Goal: Task Accomplishment & Management: Complete application form

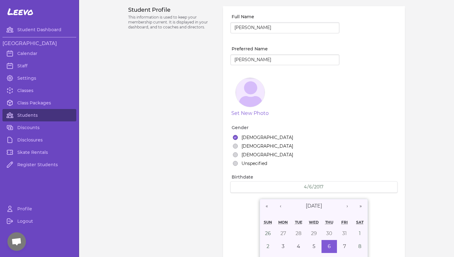
select select "WA"
select select "youth_figure"
select select "4"
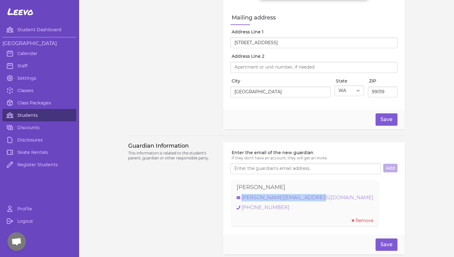
click at [28, 116] on link "Students" at bounding box center [39, 115] width 74 height 12
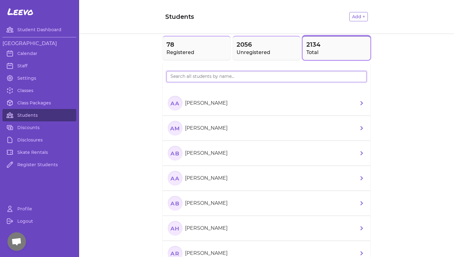
click at [183, 77] on input "search" at bounding box center [267, 76] width 200 height 11
type input "Tavroy"
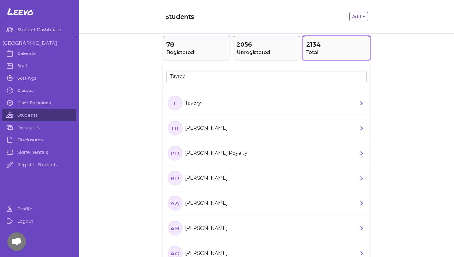
click at [195, 101] on p "Tavory" at bounding box center [193, 103] width 16 height 7
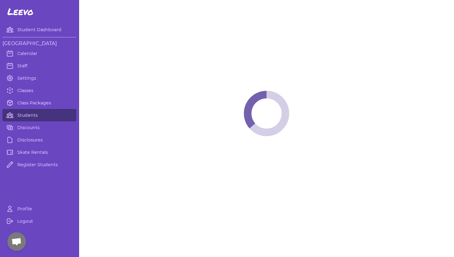
select select "WA"
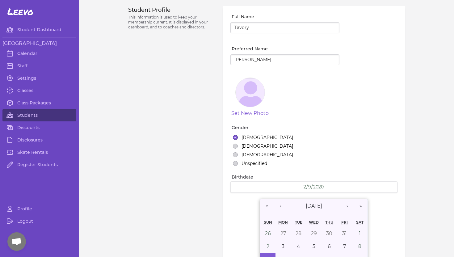
select select "1"
click at [256, 26] on input "Tavory" at bounding box center [285, 27] width 109 height 11
type input "[PERSON_NAME]"
click at [262, 61] on input "[PERSON_NAME]" at bounding box center [285, 59] width 109 height 11
drag, startPoint x: 262, startPoint y: 61, endPoint x: 222, endPoint y: 60, distance: 40.5
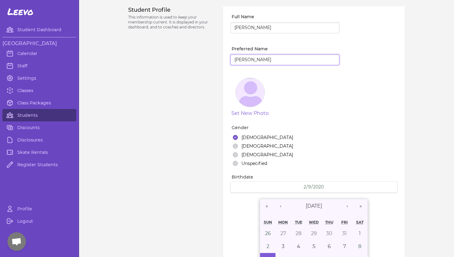
click at [222, 60] on div "Student Profile This information is used to keep your membership current. It is…" at bounding box center [266, 214] width 277 height 416
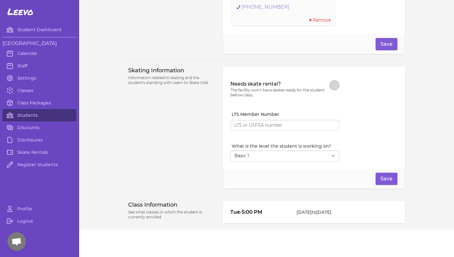
scroll to position [495, 0]
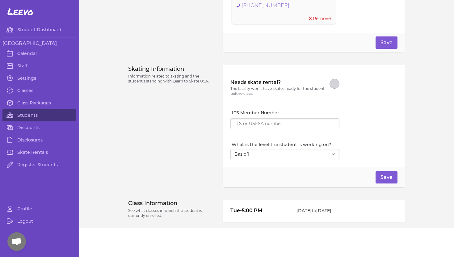
type input "Tavory"
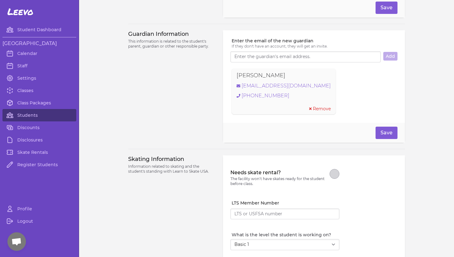
scroll to position [386, 0]
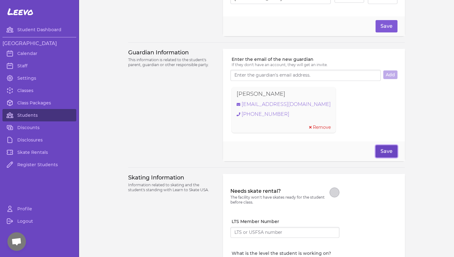
click at [385, 151] on button "Save" at bounding box center [387, 151] width 22 height 12
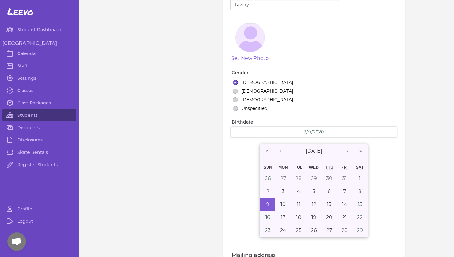
scroll to position [54, 0]
click at [38, 117] on link "Students" at bounding box center [39, 115] width 74 height 12
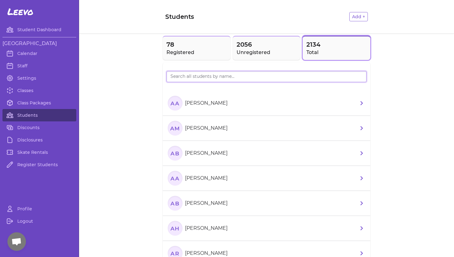
click at [181, 77] on input "search" at bounding box center [267, 76] width 200 height 11
type input "Easton"
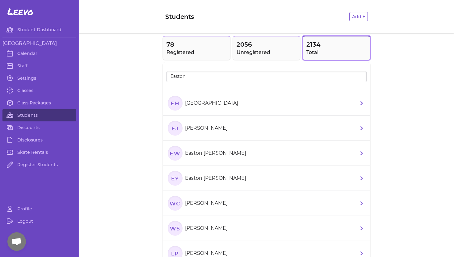
click at [198, 102] on p "[GEOGRAPHIC_DATA]" at bounding box center [211, 103] width 53 height 7
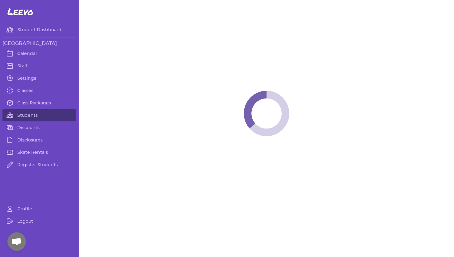
select select "ID"
select select "youth_hockey"
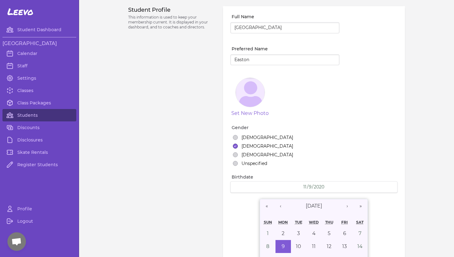
select select "10"
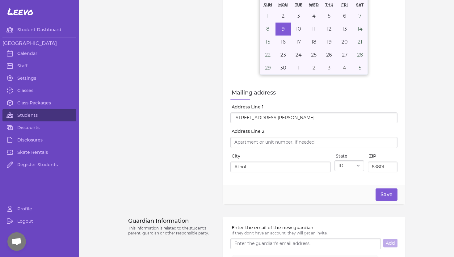
scroll to position [370, 0]
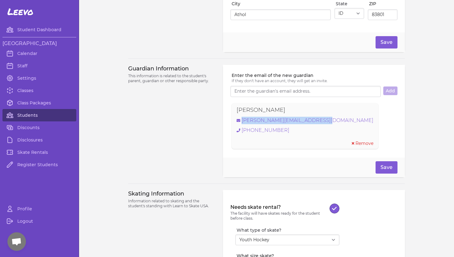
click at [39, 115] on link "Students" at bounding box center [39, 115] width 74 height 12
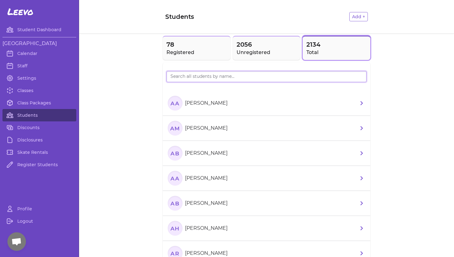
click at [177, 77] on input "search" at bounding box center [267, 76] width 200 height 11
type input "[PERSON_NAME]"
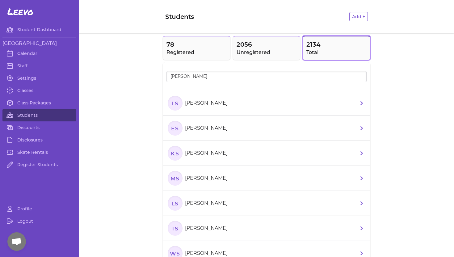
click at [194, 103] on p "[PERSON_NAME]" at bounding box center [206, 103] width 43 height 7
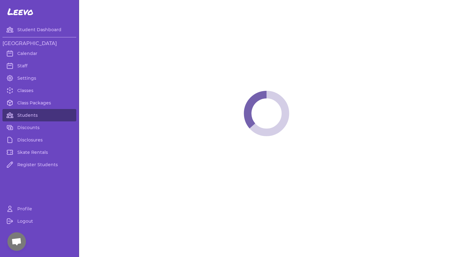
select select "ID"
select select "youth_figure"
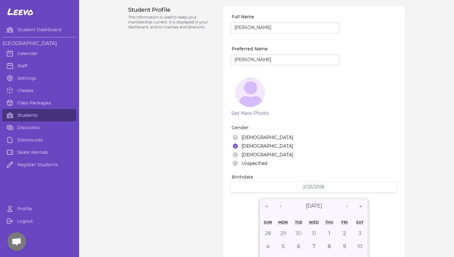
select select "1"
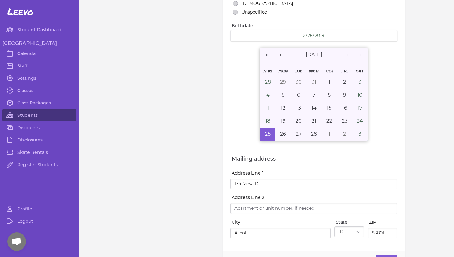
scroll to position [284, 0]
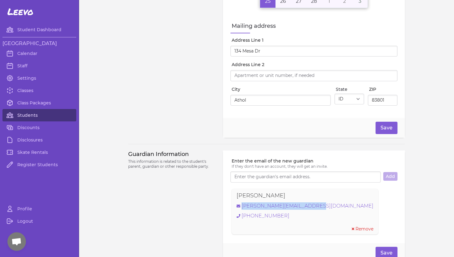
click at [23, 117] on link "Students" at bounding box center [39, 115] width 74 height 12
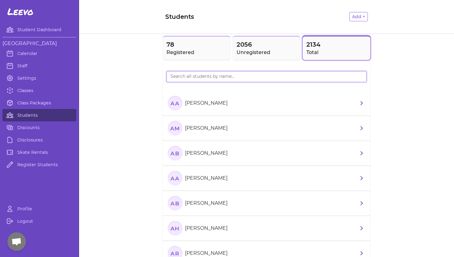
click at [192, 76] on input "search" at bounding box center [267, 76] width 200 height 11
type input "Moline"
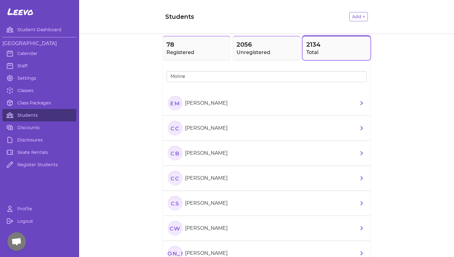
click at [212, 103] on p "[PERSON_NAME]" at bounding box center [206, 103] width 43 height 7
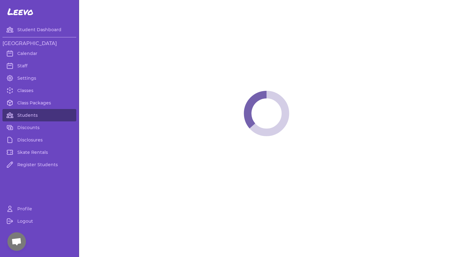
select select "WA"
select select "youth_figure"
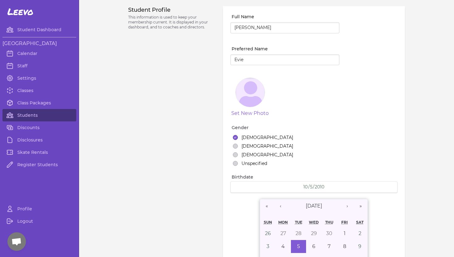
select select "1"
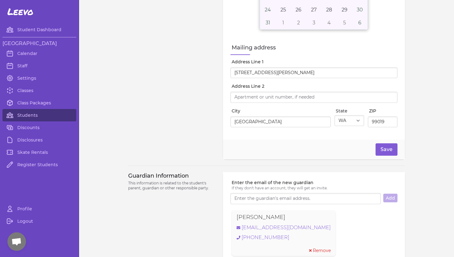
scroll to position [280, 0]
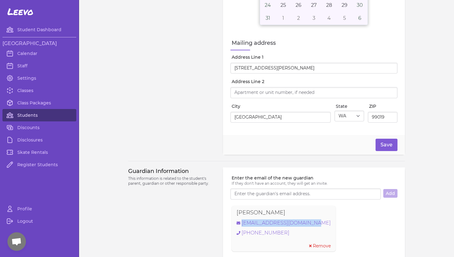
click at [29, 114] on link "Students" at bounding box center [39, 115] width 74 height 12
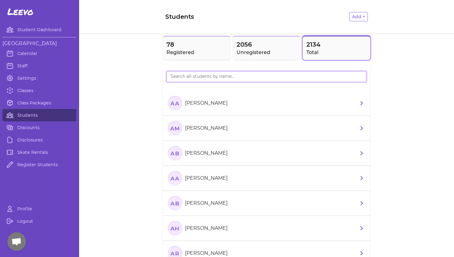
click at [181, 74] on input "search" at bounding box center [267, 76] width 200 height 11
type input "Tavory"
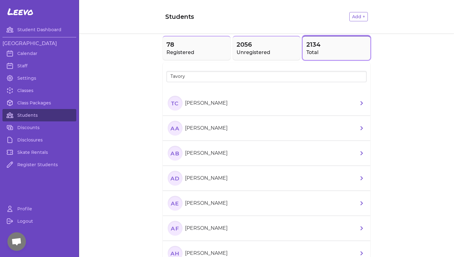
click at [213, 103] on p "[PERSON_NAME]" at bounding box center [206, 103] width 43 height 7
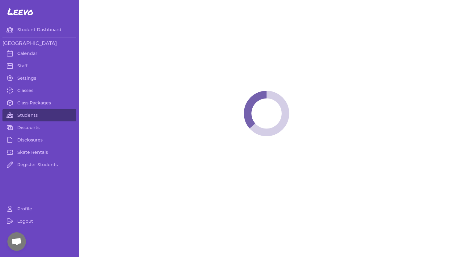
select select "WA"
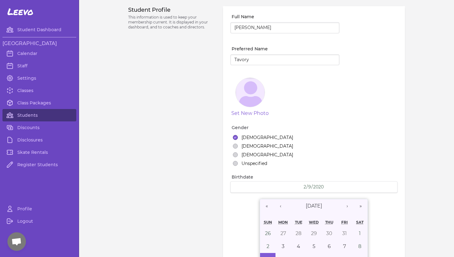
select select "1"
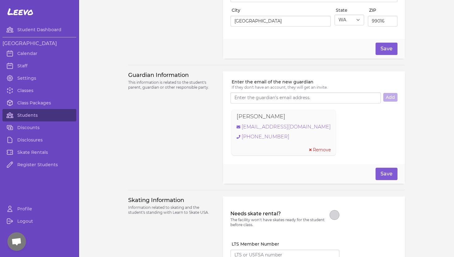
scroll to position [364, 0]
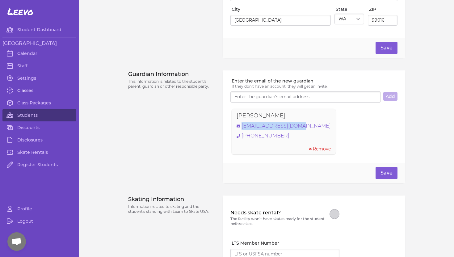
click at [25, 90] on link "Classes" at bounding box center [39, 90] width 74 height 12
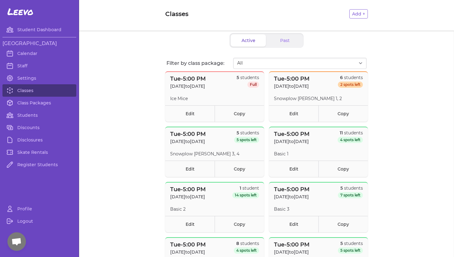
scroll to position [4, 0]
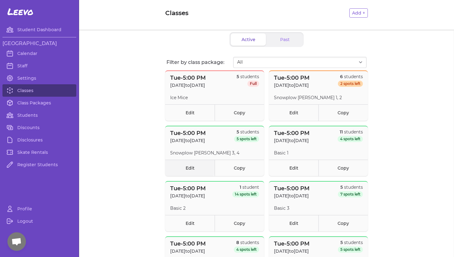
click at [194, 164] on link "Edit" at bounding box center [189, 168] width 49 height 16
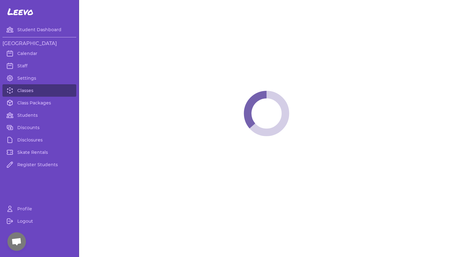
select select "2"
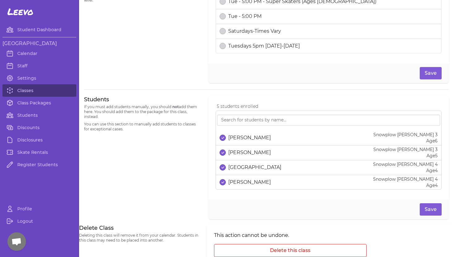
scroll to position [347, 0]
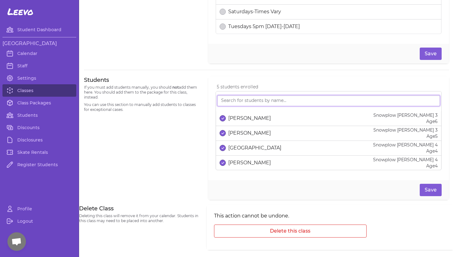
click at [232, 101] on input "search" at bounding box center [328, 100] width 223 height 11
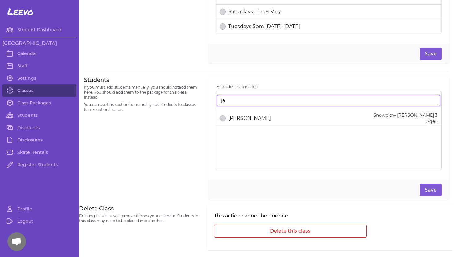
type input "j"
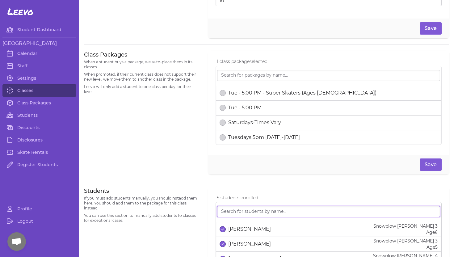
scroll to position [159, 0]
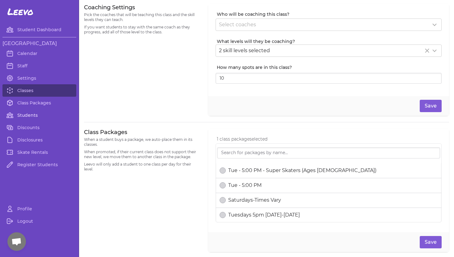
click at [26, 116] on link "Students" at bounding box center [39, 115] width 74 height 12
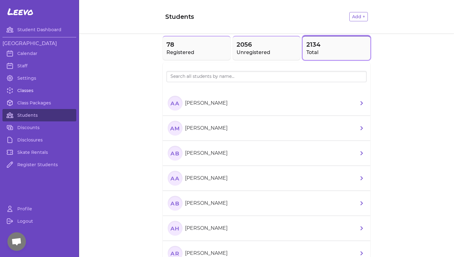
click at [26, 91] on link "Classes" at bounding box center [39, 90] width 74 height 12
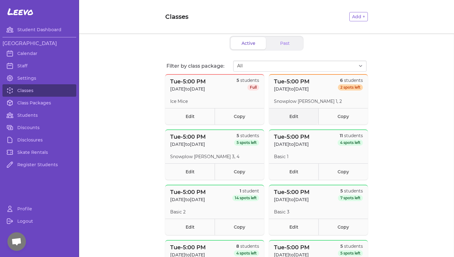
click at [297, 117] on link "Edit" at bounding box center [293, 116] width 49 height 16
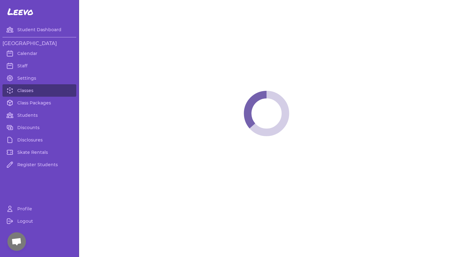
select select "2"
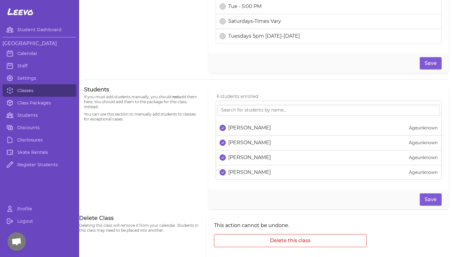
scroll to position [340, 0]
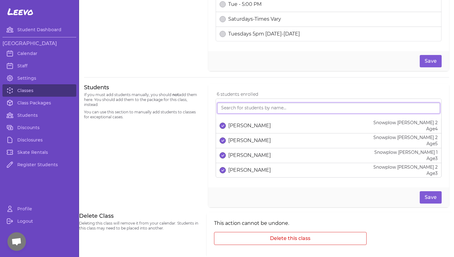
click at [228, 109] on input "search" at bounding box center [328, 108] width 223 height 11
type input "jack"
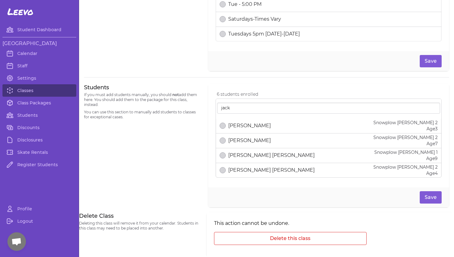
click at [253, 126] on p "[PERSON_NAME]" at bounding box center [249, 125] width 43 height 7
click at [428, 196] on button "Save" at bounding box center [431, 197] width 22 height 12
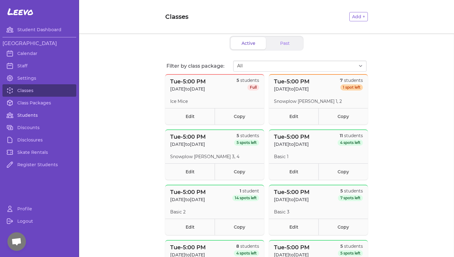
click at [34, 115] on link "Students" at bounding box center [39, 115] width 74 height 12
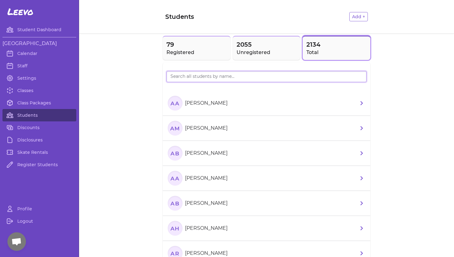
click at [198, 78] on input "search" at bounding box center [267, 76] width 200 height 11
type input "[PERSON_NAME]"
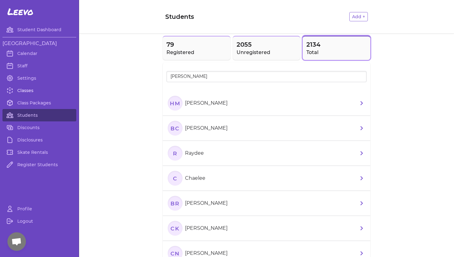
click at [27, 92] on link "Classes" at bounding box center [39, 90] width 74 height 12
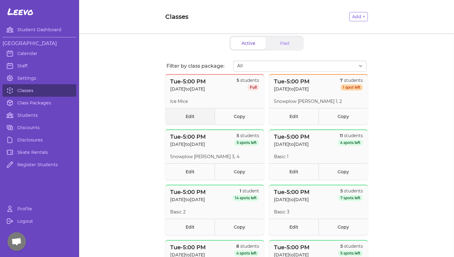
click at [191, 118] on link "Edit" at bounding box center [189, 116] width 49 height 16
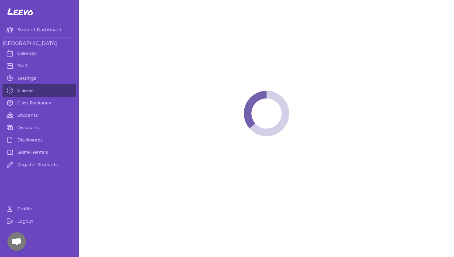
select select "2"
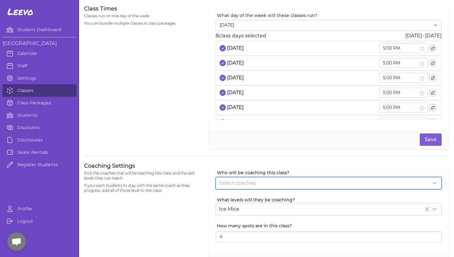
click at [433, 182] on icon at bounding box center [435, 183] width 4 height 2
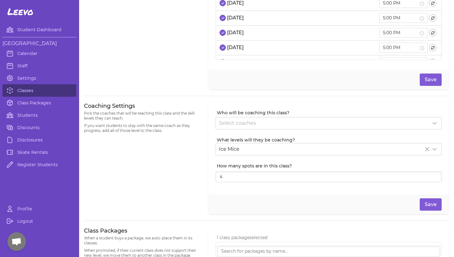
scroll to position [69, 0]
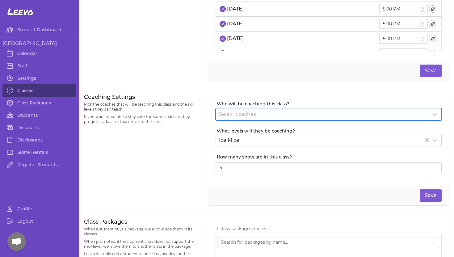
click at [239, 114] on span "Select coaches" at bounding box center [237, 114] width 37 height 6
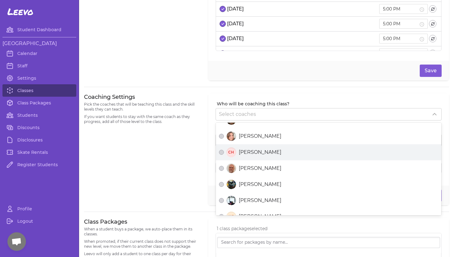
scroll to position [40, 0]
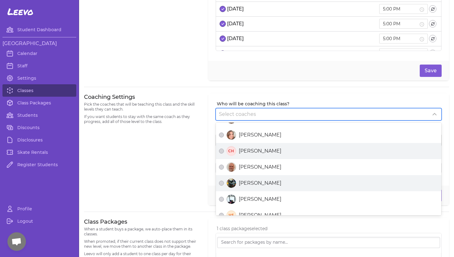
click at [251, 184] on span "[PERSON_NAME]" at bounding box center [260, 183] width 43 height 7
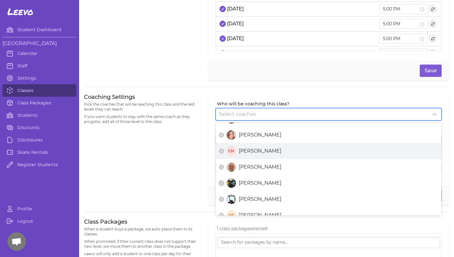
click at [224, 184] on button "[PERSON_NAME]" at bounding box center [221, 183] width 5 height 5
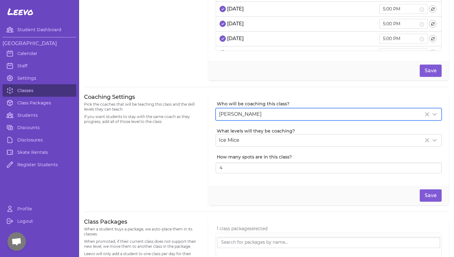
click at [175, 172] on div "Coaching Settings Pick the coaches that will be teaching this class and the ski…" at bounding box center [142, 149] width 117 height 113
click at [429, 71] on button "Save" at bounding box center [431, 71] width 22 height 12
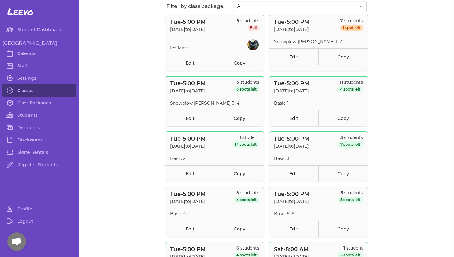
scroll to position [57, 0]
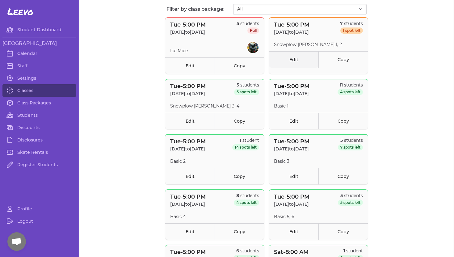
click at [294, 61] on link "Edit" at bounding box center [293, 59] width 49 height 16
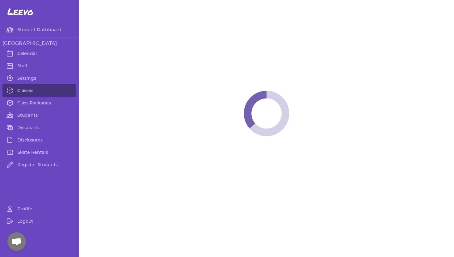
select select "2"
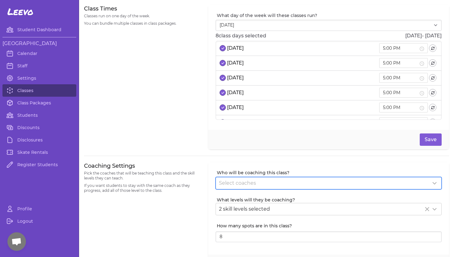
click at [235, 182] on span "Select coaches" at bounding box center [237, 183] width 37 height 6
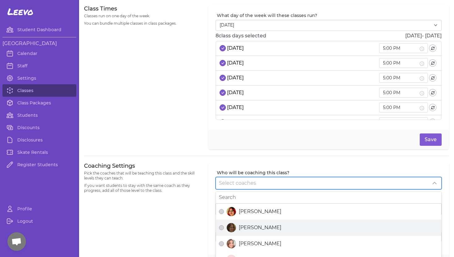
click at [233, 228] on div at bounding box center [231, 227] width 9 height 9
click at [224, 228] on button "[PERSON_NAME]" at bounding box center [221, 227] width 5 height 5
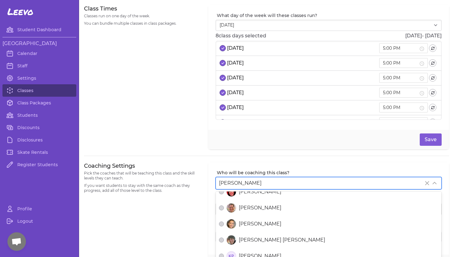
scroll to position [167, 0]
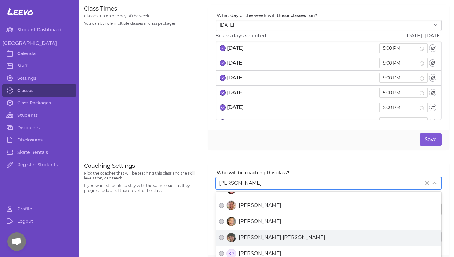
click at [236, 236] on div "[PERSON_NAME] [PERSON_NAME]" at bounding box center [328, 238] width 219 height 10
click at [224, 236] on button "[PERSON_NAME] [PERSON_NAME]" at bounding box center [221, 237] width 5 height 5
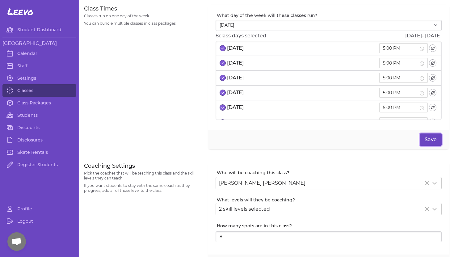
click at [428, 139] on button "Save" at bounding box center [431, 140] width 22 height 12
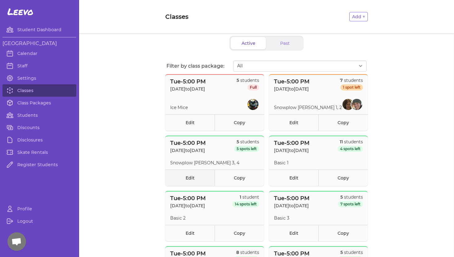
click at [192, 176] on link "Edit" at bounding box center [189, 178] width 49 height 16
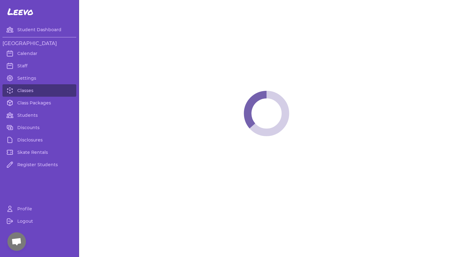
select select "2"
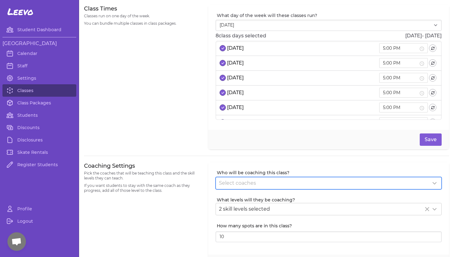
click at [235, 185] on span "Select coaches" at bounding box center [237, 183] width 37 height 6
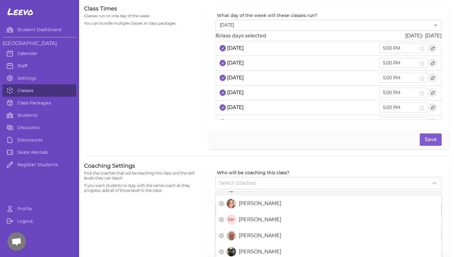
scroll to position [44, 0]
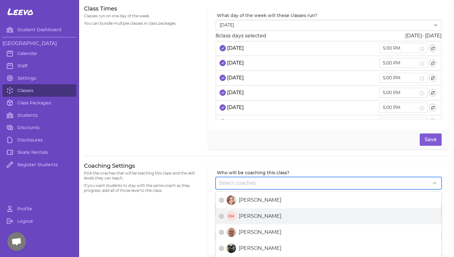
click at [241, 215] on span "[PERSON_NAME]" at bounding box center [260, 216] width 43 height 7
click at [224, 215] on button "CH [PERSON_NAME]" at bounding box center [221, 216] width 5 height 5
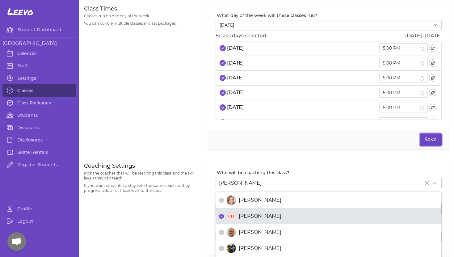
click at [429, 140] on button "Save" at bounding box center [431, 140] width 22 height 12
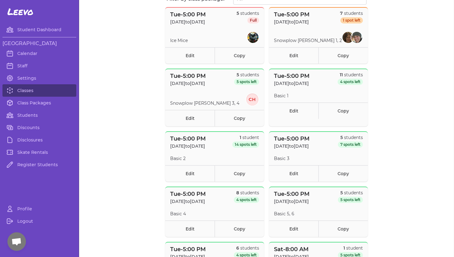
scroll to position [70, 0]
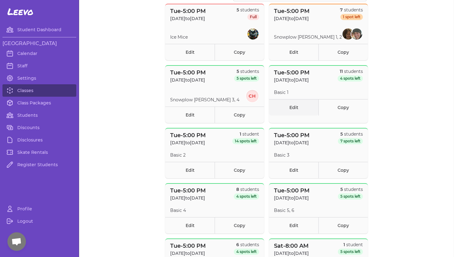
click at [291, 110] on link "Edit" at bounding box center [293, 107] width 49 height 16
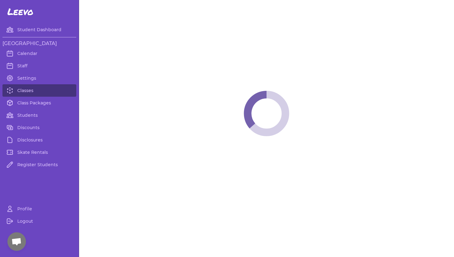
select select "2"
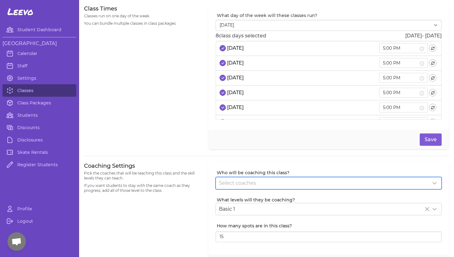
click at [237, 187] on div "Select coaches" at bounding box center [329, 183] width 226 height 12
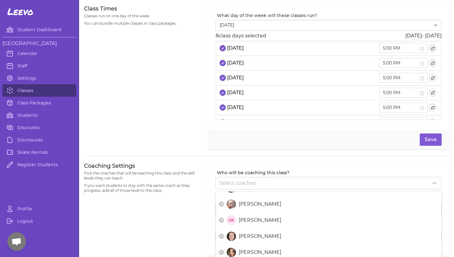
scroll to position [353, 0]
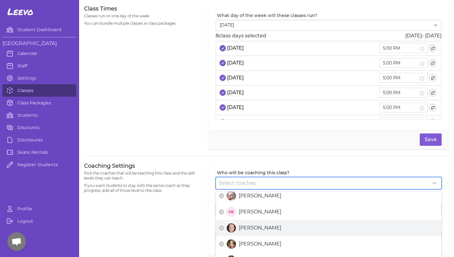
click at [249, 229] on span "[PERSON_NAME]" at bounding box center [260, 227] width 43 height 7
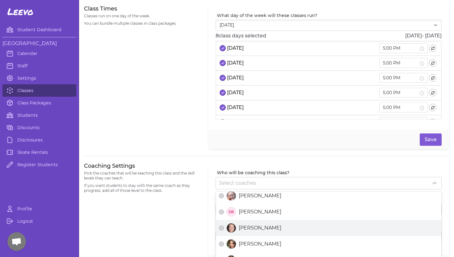
click at [224, 229] on button "[PERSON_NAME]" at bounding box center [221, 228] width 5 height 5
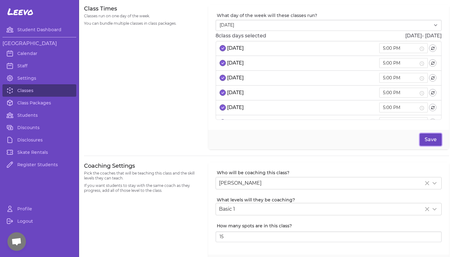
click at [429, 138] on button "Save" at bounding box center [431, 140] width 22 height 12
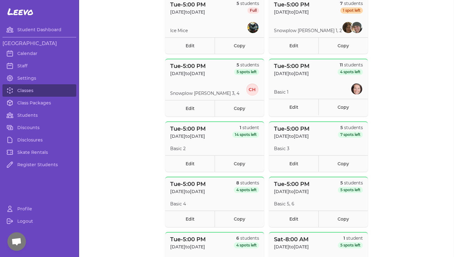
scroll to position [79, 0]
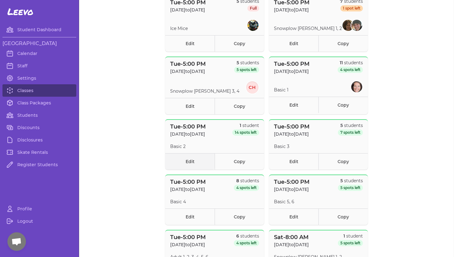
click at [202, 160] on link "Edit" at bounding box center [189, 161] width 49 height 16
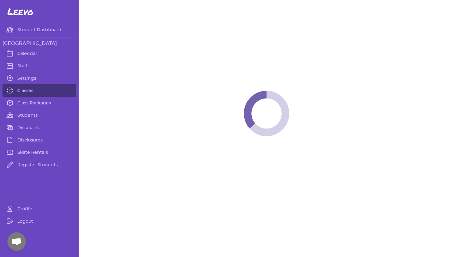
select select "2"
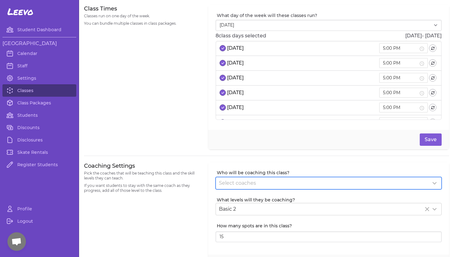
click at [238, 186] on span "Select coaches" at bounding box center [237, 183] width 37 height 6
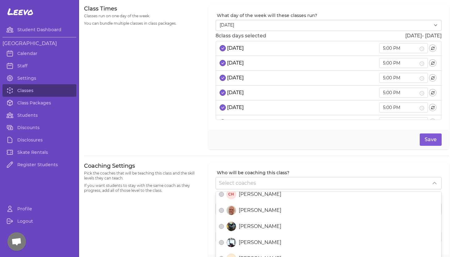
scroll to position [67, 0]
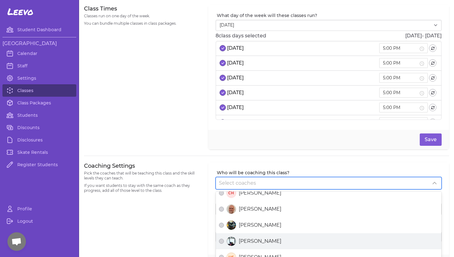
click at [245, 242] on span "[PERSON_NAME]" at bounding box center [260, 241] width 43 height 7
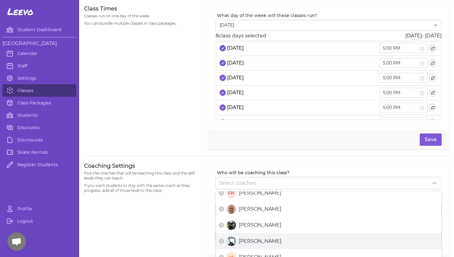
click at [224, 242] on button "[PERSON_NAME]" at bounding box center [221, 241] width 5 height 5
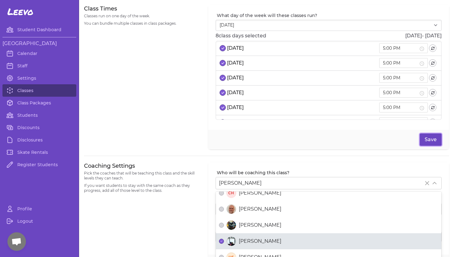
click at [429, 139] on button "Save" at bounding box center [431, 140] width 22 height 12
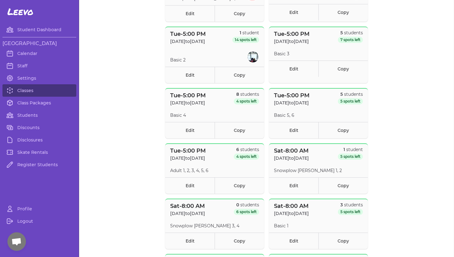
scroll to position [194, 0]
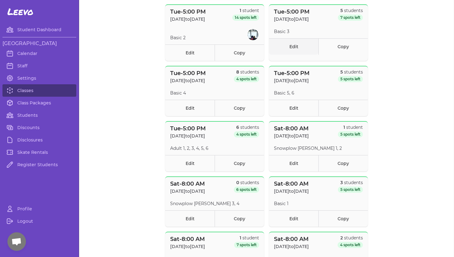
click at [291, 46] on link "Edit" at bounding box center [293, 46] width 49 height 16
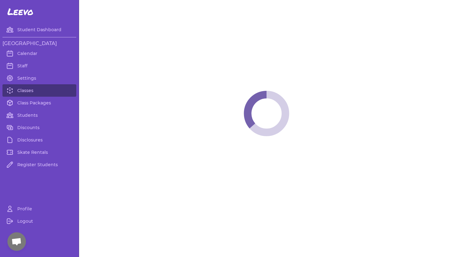
select select "2"
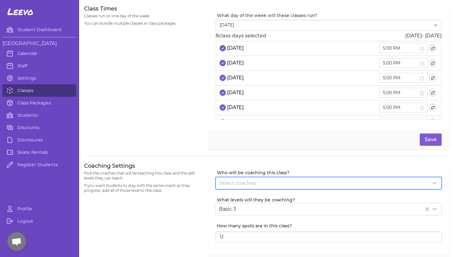
click at [236, 183] on span "Select coaches" at bounding box center [237, 183] width 37 height 6
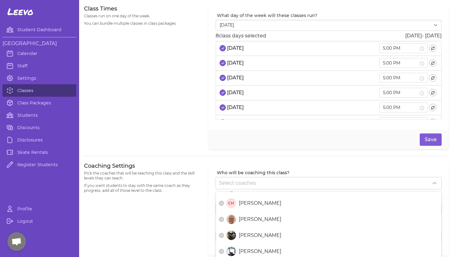
scroll to position [57, 0]
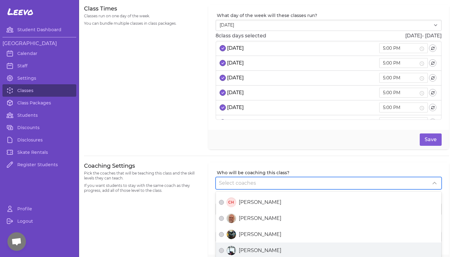
click at [243, 250] on span "[PERSON_NAME]" at bounding box center [260, 250] width 43 height 7
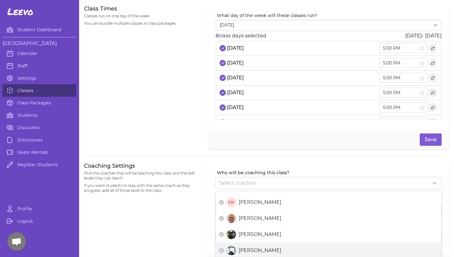
click at [224, 250] on button "[PERSON_NAME]" at bounding box center [221, 250] width 5 height 5
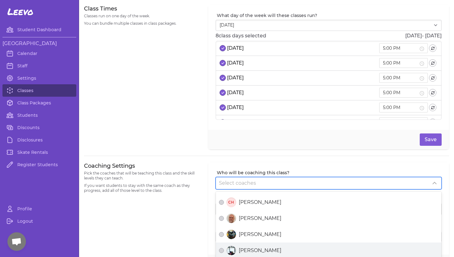
scroll to position [1, 0]
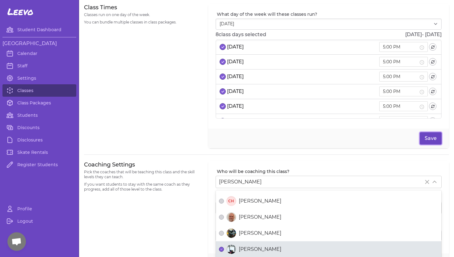
click at [424, 136] on button "Save" at bounding box center [431, 138] width 22 height 12
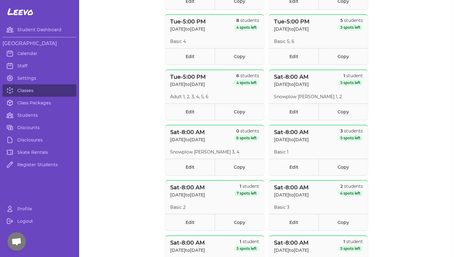
scroll to position [248, 0]
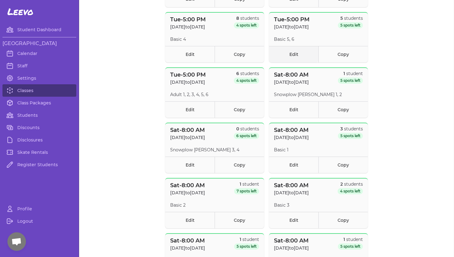
click at [290, 56] on link "Edit" at bounding box center [293, 54] width 49 height 16
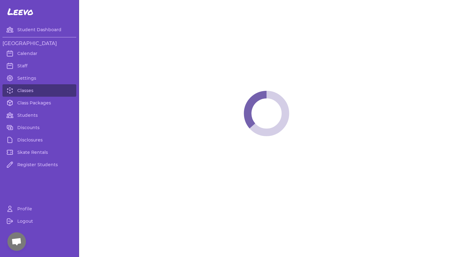
select select "2"
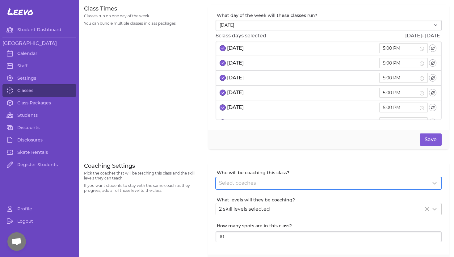
click at [244, 180] on span "Select coaches" at bounding box center [237, 183] width 37 height 6
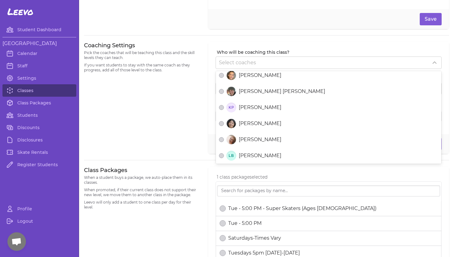
scroll to position [196, 0]
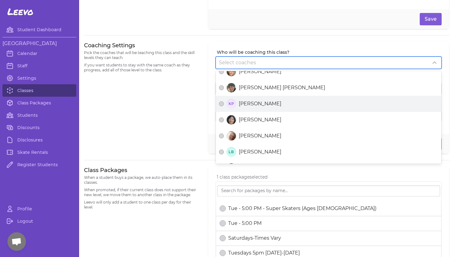
click at [244, 105] on span "[PERSON_NAME]" at bounding box center [260, 103] width 43 height 7
click at [224, 105] on button "KP [PERSON_NAME]" at bounding box center [221, 103] width 5 height 5
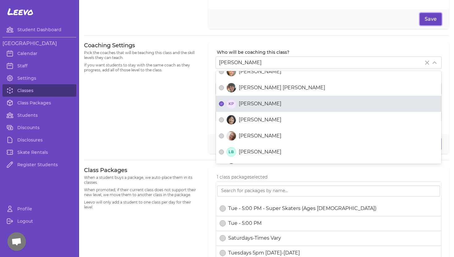
click at [429, 18] on button "Save" at bounding box center [431, 19] width 22 height 12
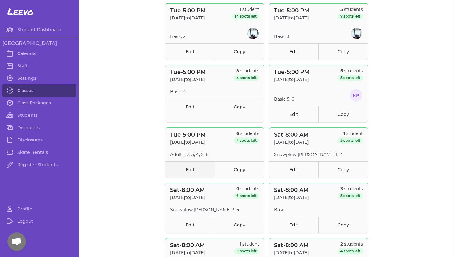
scroll to position [194, 0]
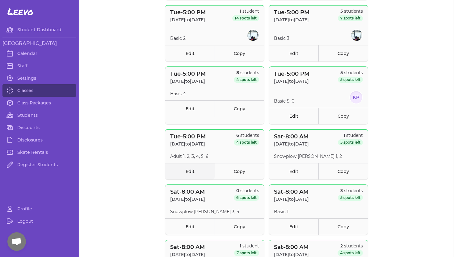
click at [188, 168] on link "Edit" at bounding box center [189, 171] width 49 height 16
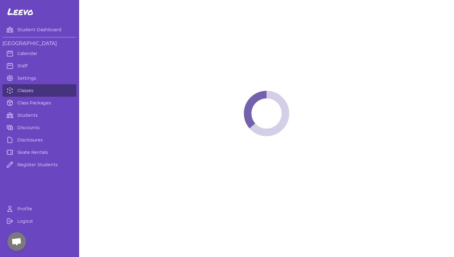
select select "2"
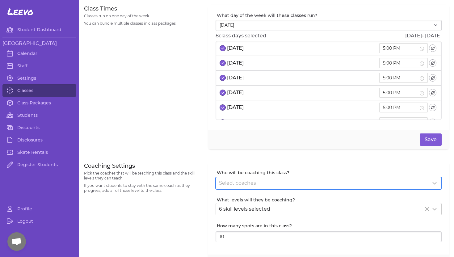
click at [259, 183] on div "Select coaches" at bounding box center [325, 183] width 212 height 7
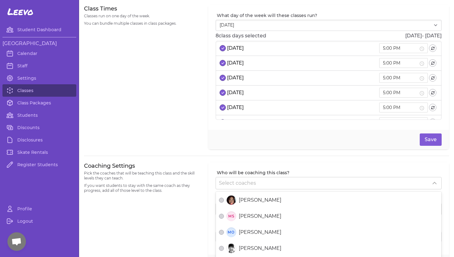
scroll to position [286, 0]
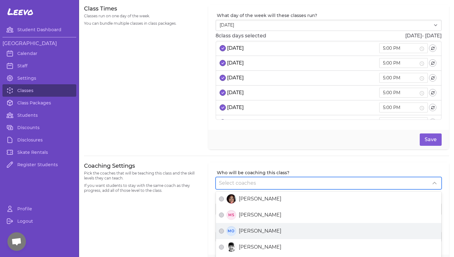
click at [247, 232] on span "[PERSON_NAME]" at bounding box center [260, 231] width 43 height 7
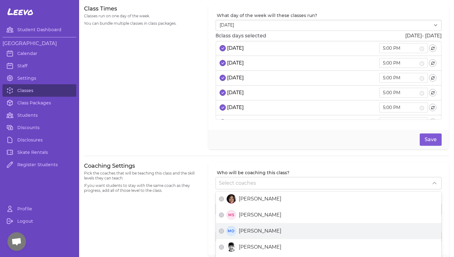
click at [224, 232] on button "MO [PERSON_NAME]" at bounding box center [221, 231] width 5 height 5
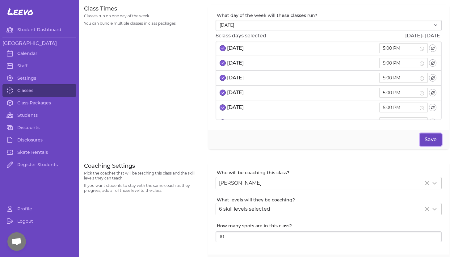
click at [429, 137] on button "Save" at bounding box center [431, 140] width 22 height 12
